Goal: Find specific page/section: Find specific page/section

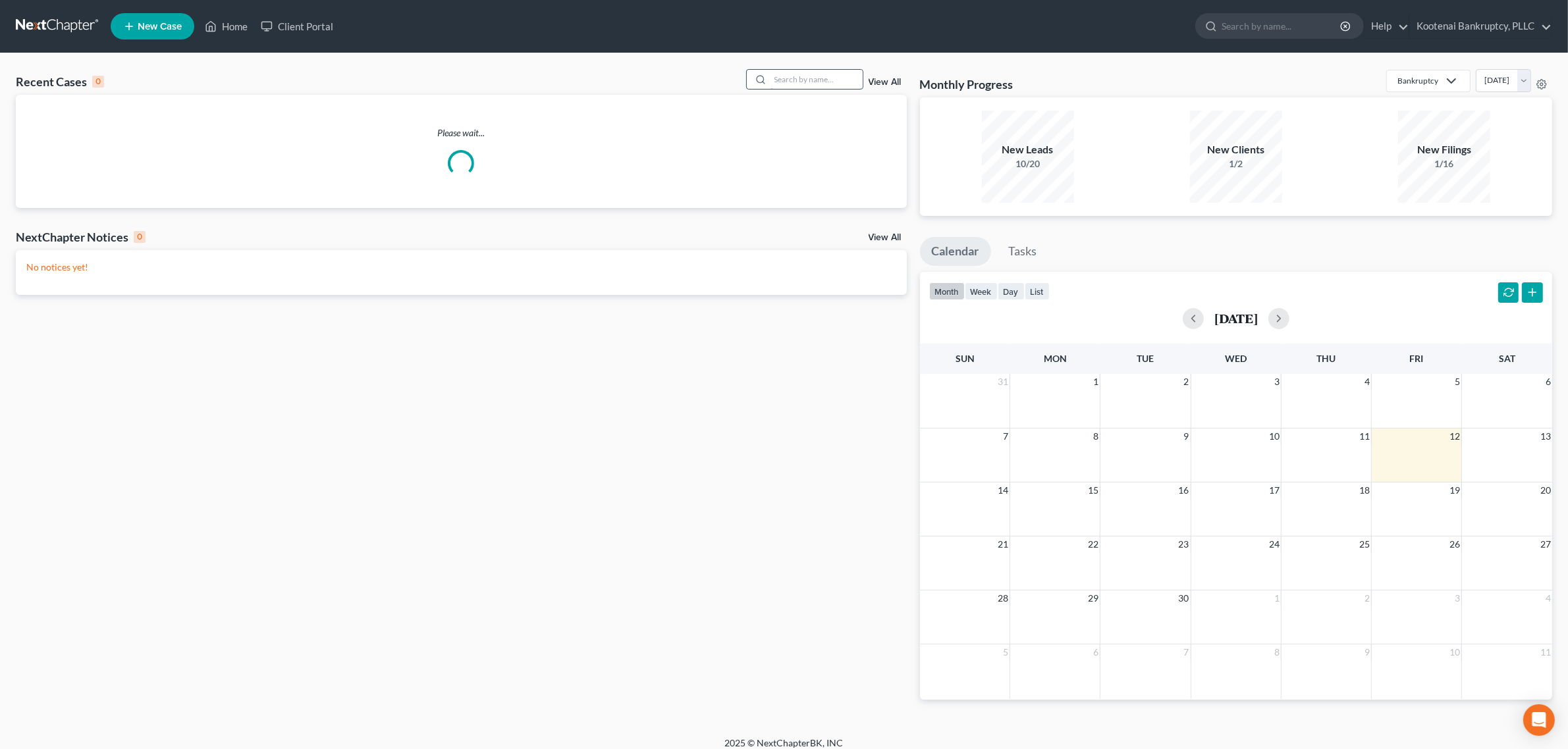
click at [814, 78] on input "search" at bounding box center [817, 80] width 92 height 19
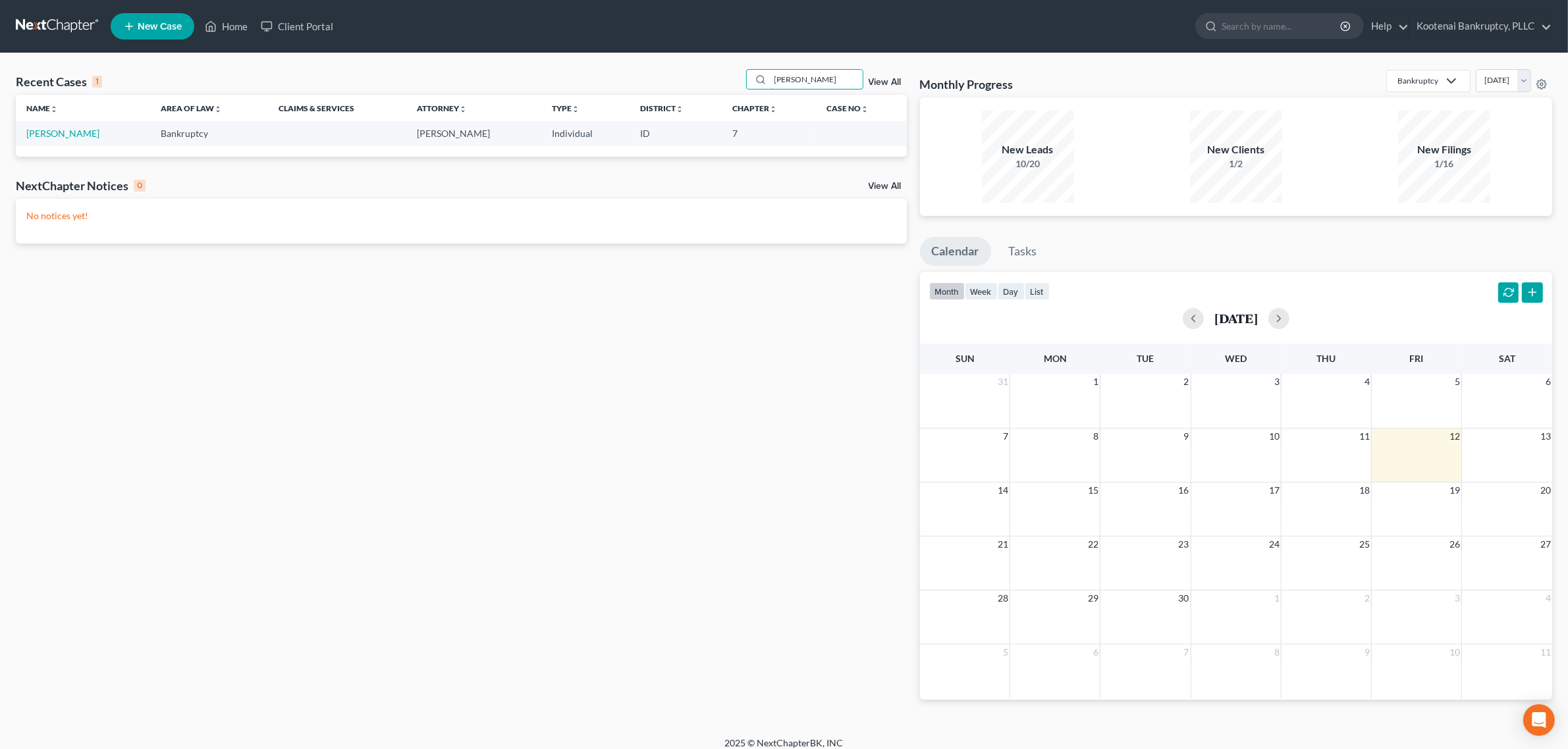
type input "[PERSON_NAME]"
click at [81, 139] on td "[PERSON_NAME]" at bounding box center [83, 133] width 135 height 24
click at [79, 129] on link "[PERSON_NAME]" at bounding box center [62, 133] width 73 height 12
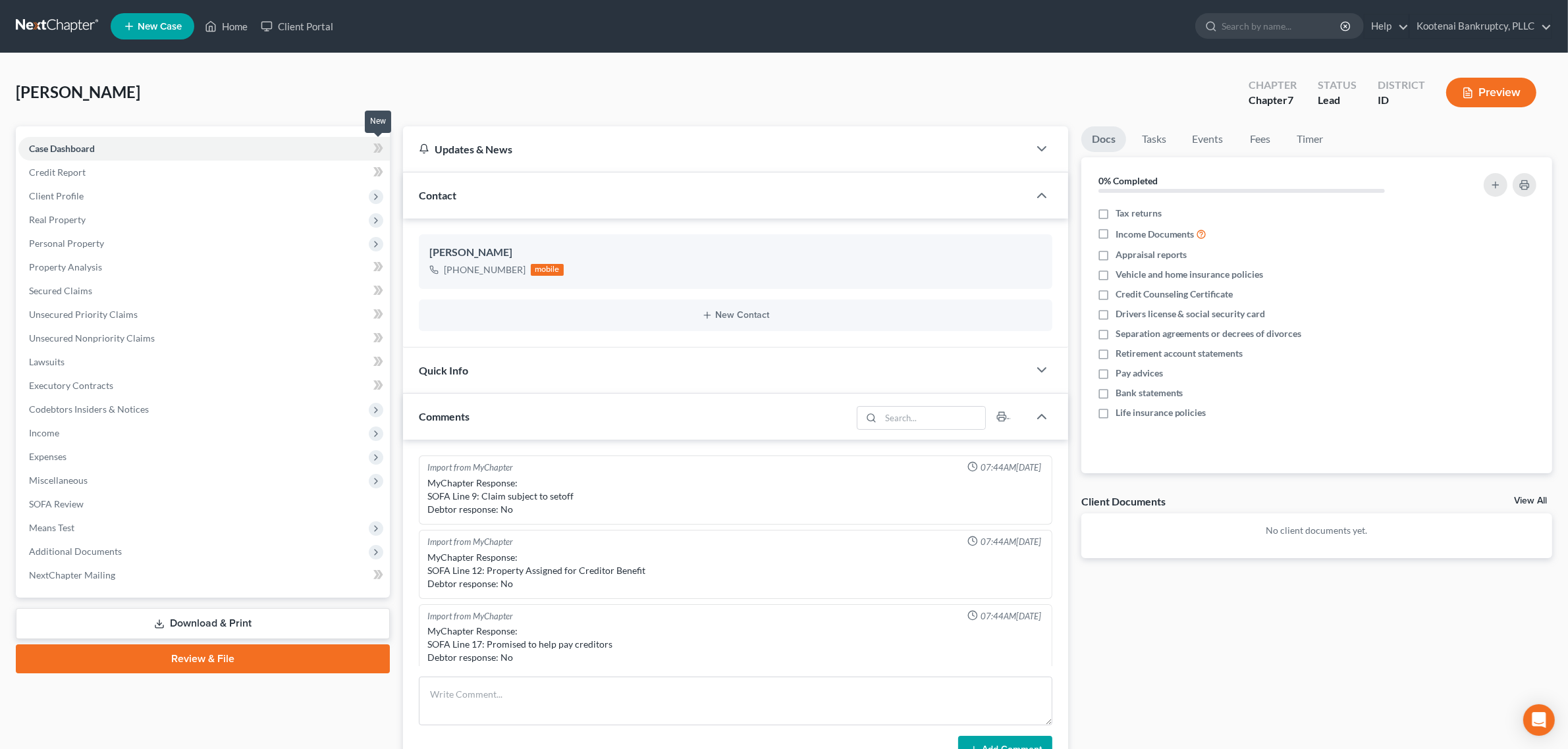
scroll to position [230, 0]
click at [214, 30] on icon at bounding box center [210, 26] width 12 height 15
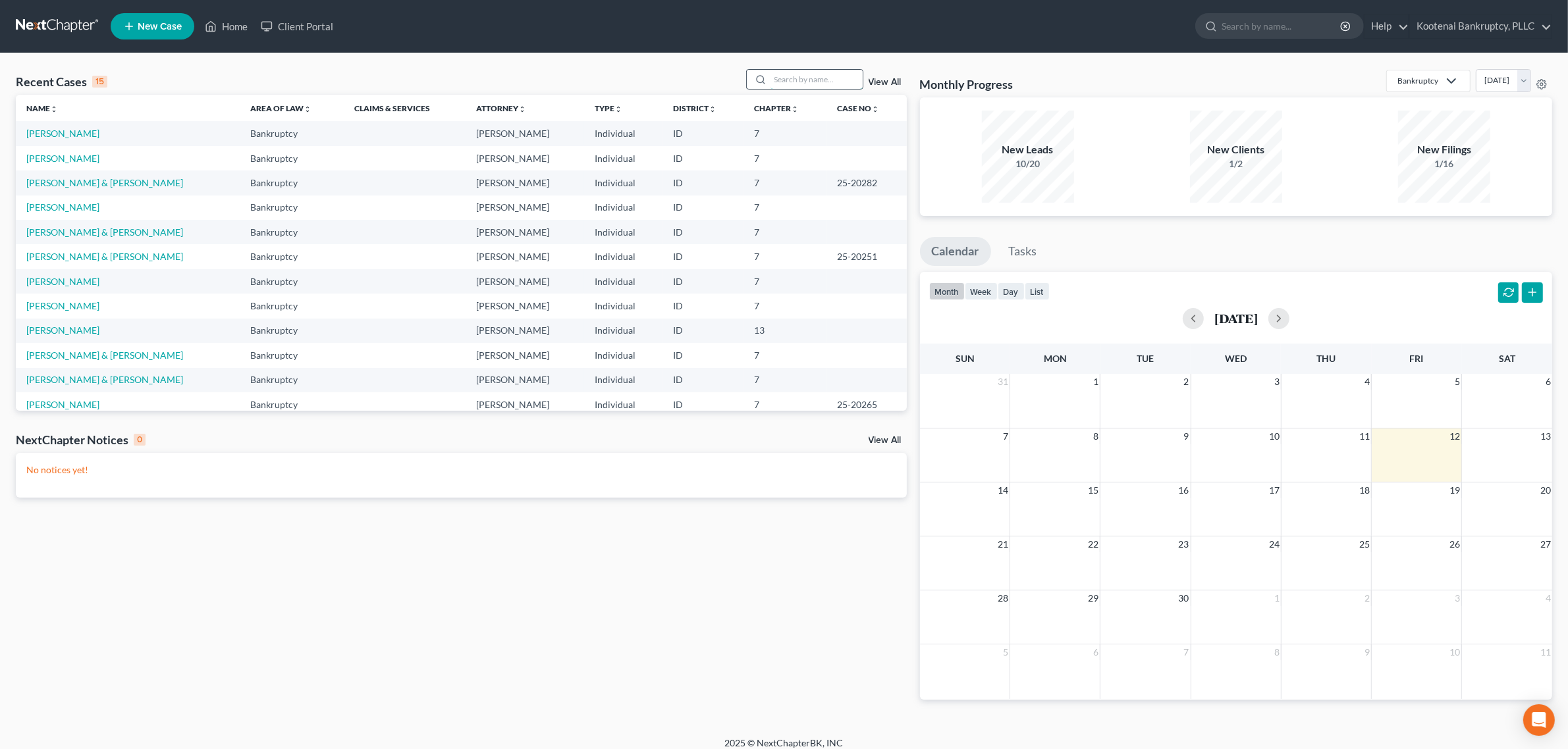
click at [807, 81] on input "search" at bounding box center [817, 80] width 92 height 19
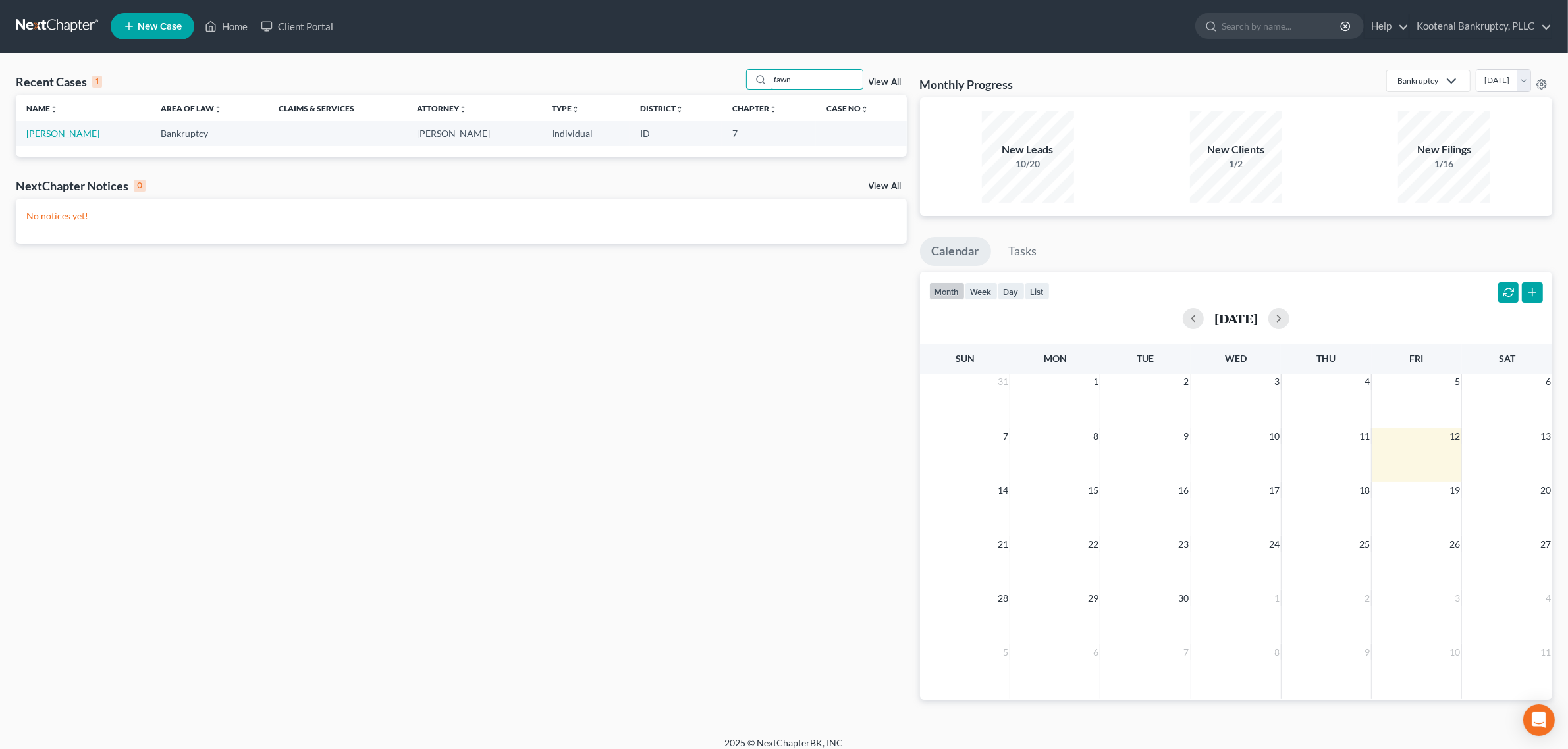
type input "fawn"
click at [64, 133] on link "[PERSON_NAME]" at bounding box center [62, 133] width 73 height 12
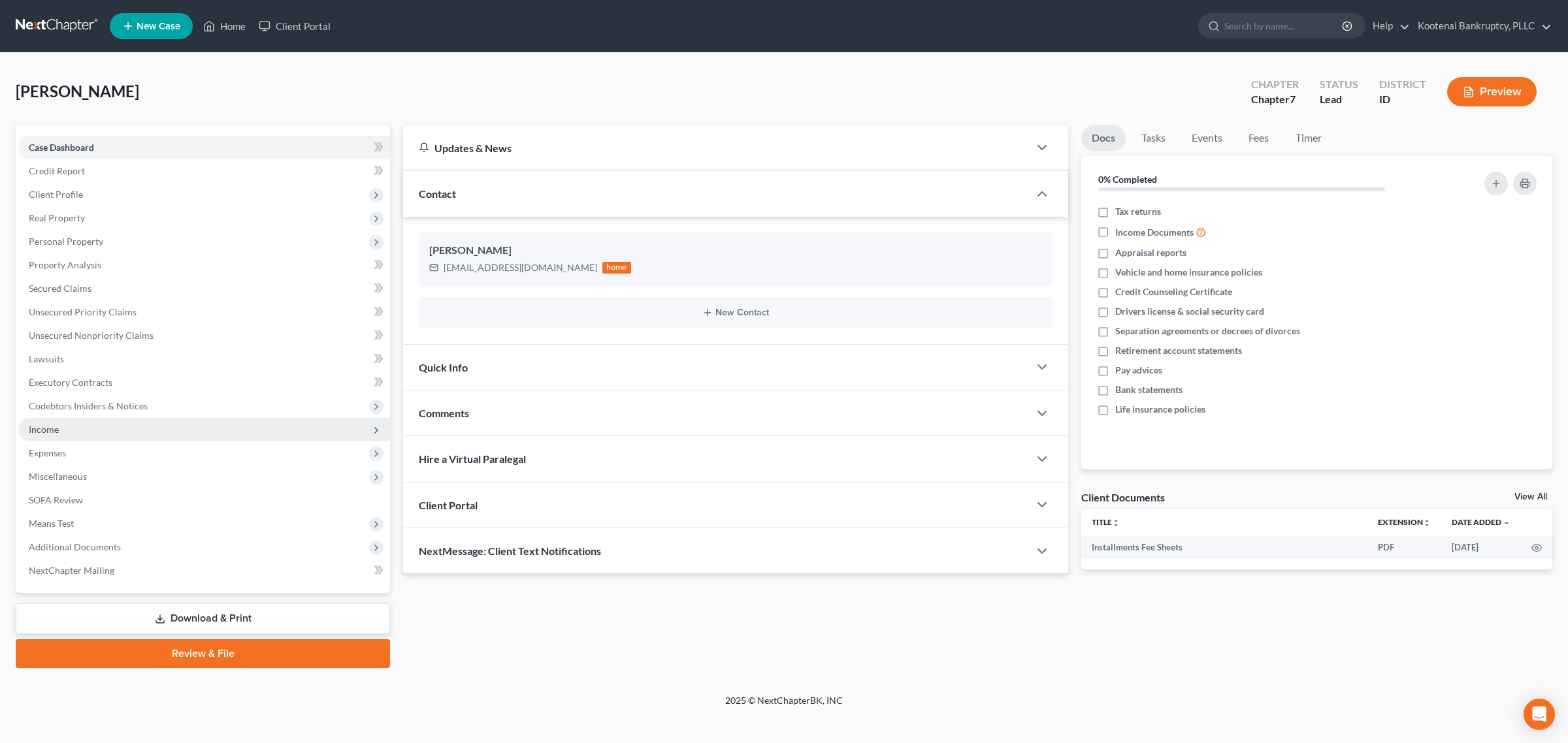
click at [151, 432] on span "Income" at bounding box center [204, 430] width 372 height 24
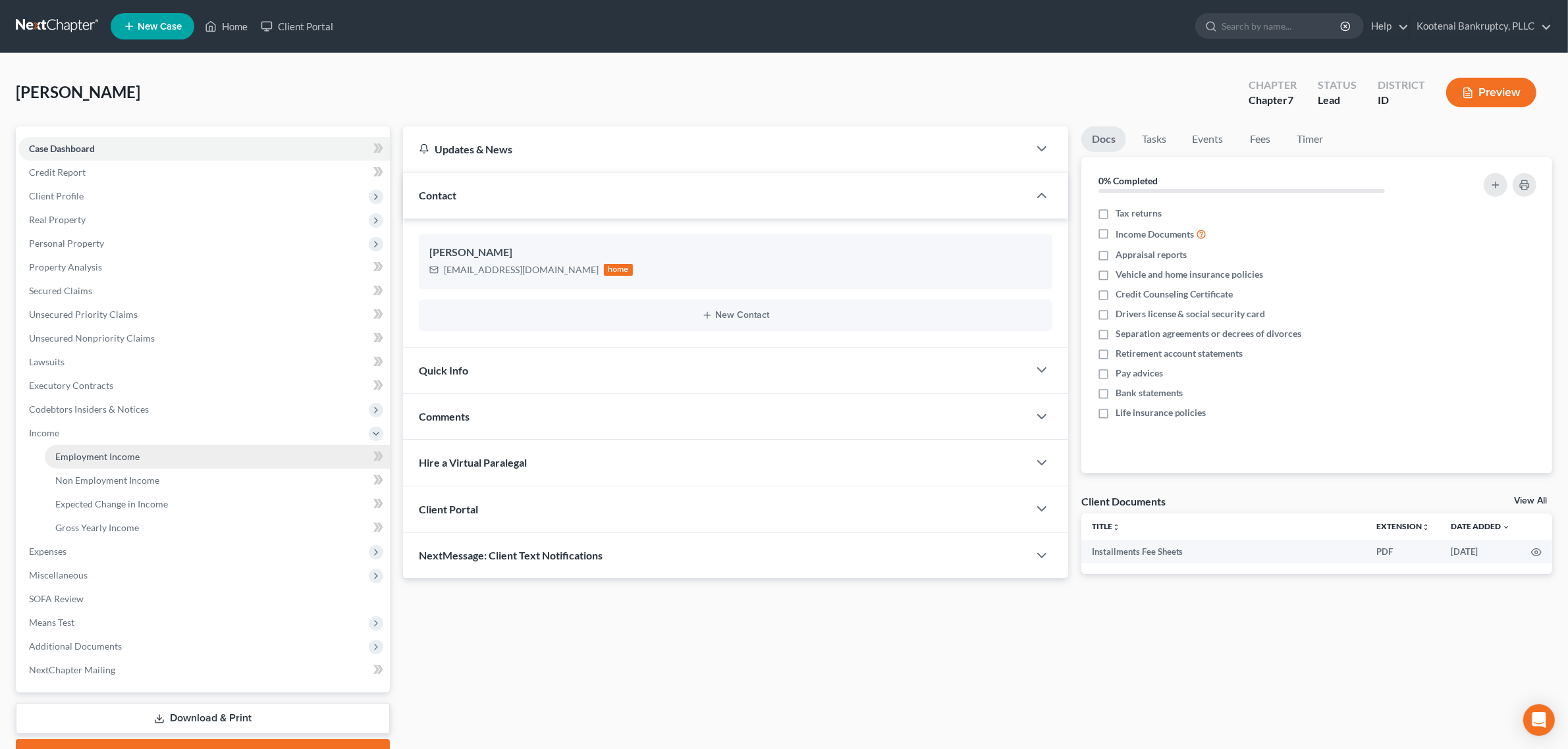
click at [149, 455] on link "Employment Income" at bounding box center [217, 456] width 345 height 24
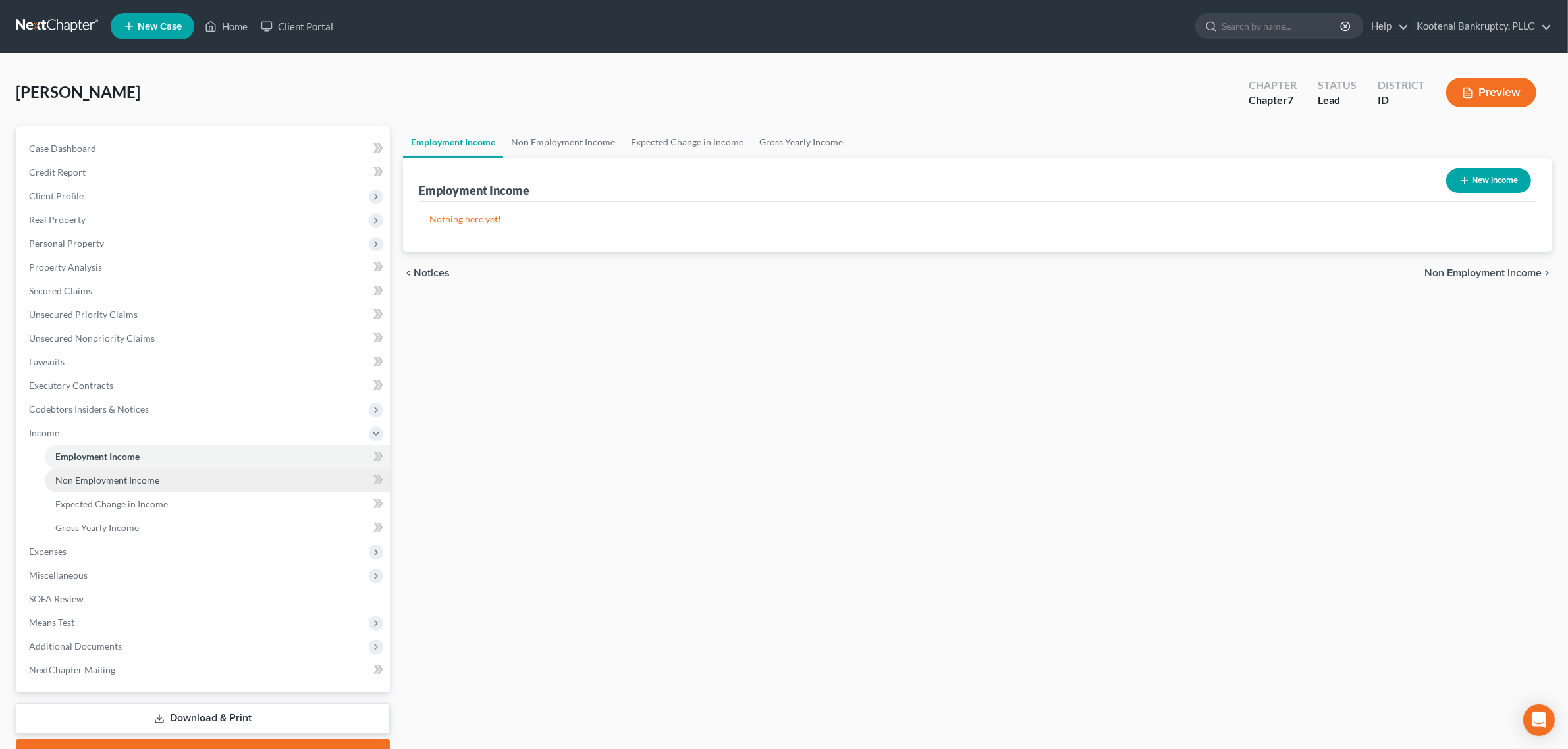
click at [142, 471] on link "Non Employment Income" at bounding box center [217, 480] width 345 height 24
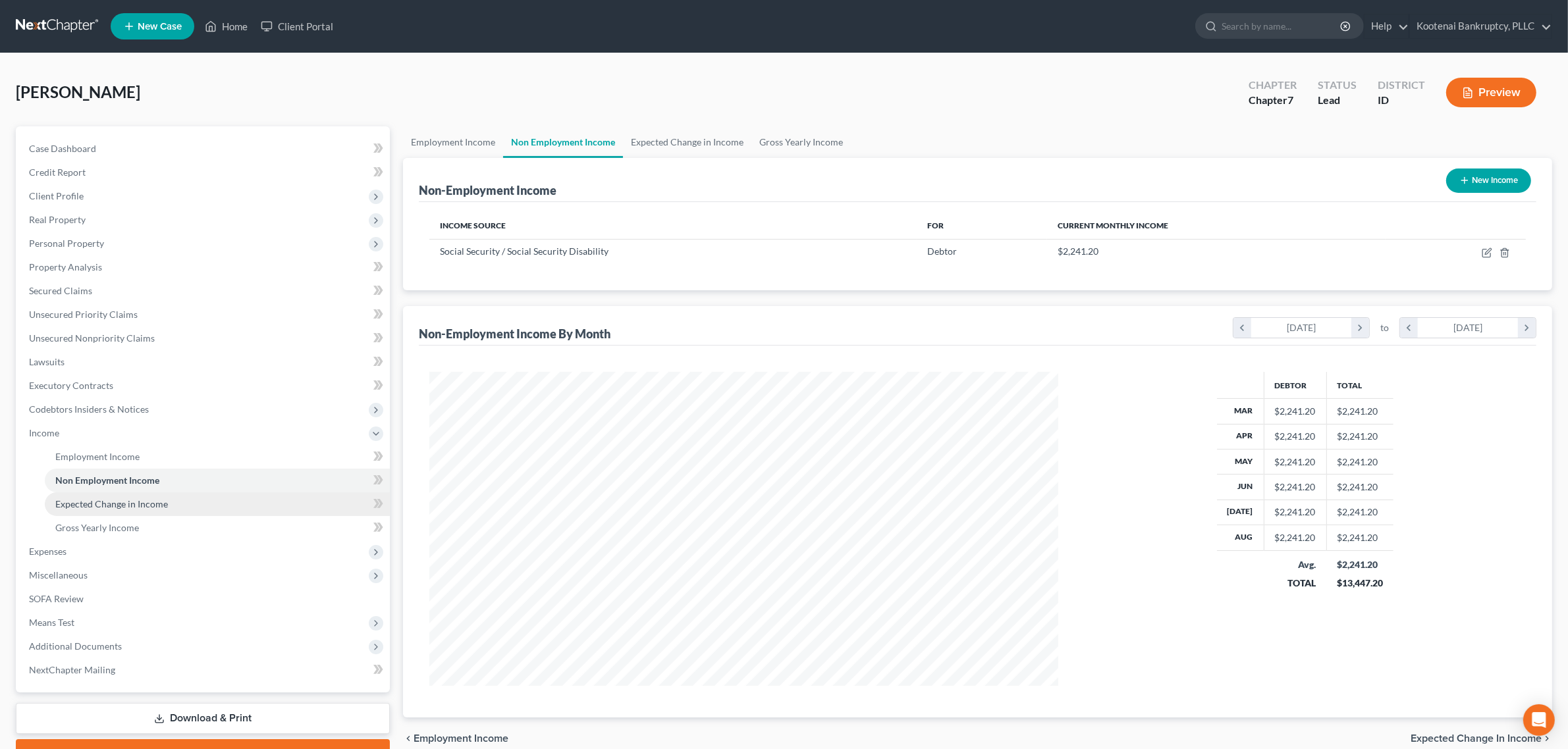
scroll to position [313, 654]
